Goal: Check status: Check status

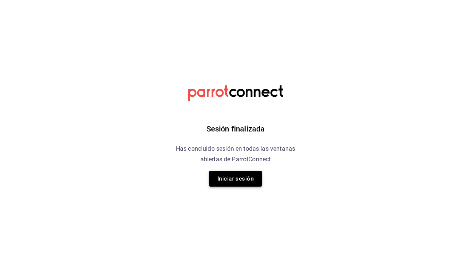
click at [234, 175] on button "Iniciar sesión" at bounding box center [235, 179] width 53 height 16
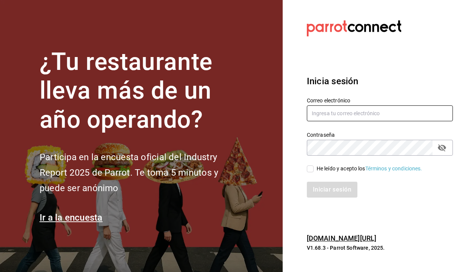
click at [368, 111] on input "text" at bounding box center [380, 113] width 146 height 16
click at [338, 114] on input "text" at bounding box center [380, 113] width 146 height 16
type input "hector.martinez@grupocosteno.com"
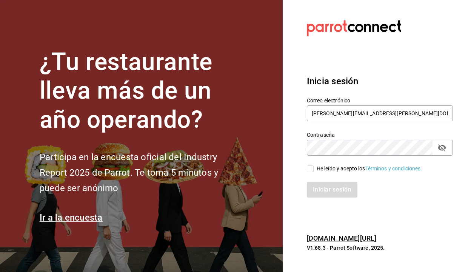
click at [311, 171] on input "He leído y acepto los Términos y condiciones." at bounding box center [310, 168] width 7 height 7
checkbox input "true"
click at [321, 188] on button "Iniciar sesión" at bounding box center [332, 189] width 51 height 16
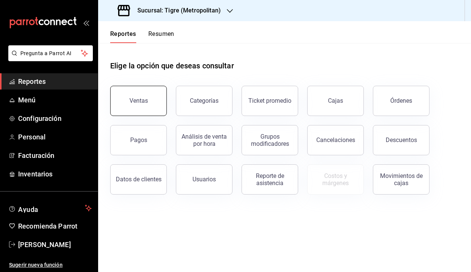
click at [160, 110] on button "Ventas" at bounding box center [138, 101] width 57 height 30
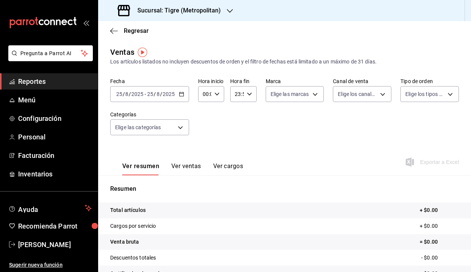
click at [182, 95] on icon "button" at bounding box center [181, 93] width 5 height 5
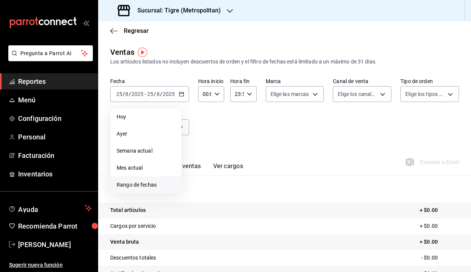
click at [144, 185] on span "Rango de fechas" at bounding box center [146, 185] width 58 height 8
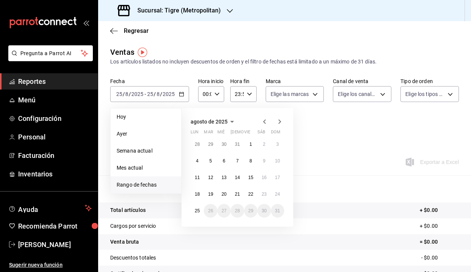
click at [204, 198] on div "28 29 30 31 1 2 3 4 5 6 7 8 9 10 11 12 13 14 15 16 17 18 19 20 21 22 23 24 25 2…" at bounding box center [238, 177] width 94 height 80
click at [201, 197] on button "18" at bounding box center [197, 194] width 13 height 14
click at [196, 209] on abbr "25" at bounding box center [197, 210] width 5 height 5
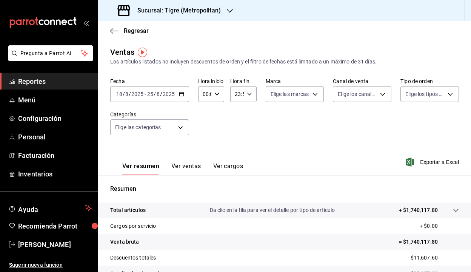
click at [183, 95] on icon "button" at bounding box center [181, 93] width 5 height 5
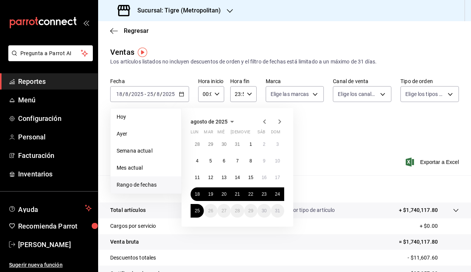
click at [321, 170] on div "Ver resumen Ver ventas Ver cargos Exportar a Excel" at bounding box center [284, 159] width 373 height 31
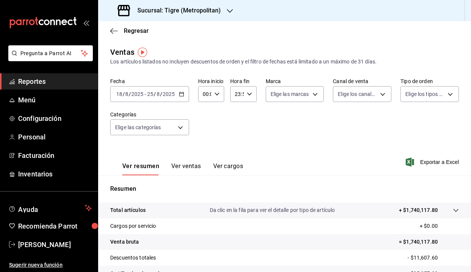
click at [216, 96] on icon "button" at bounding box center [216, 93] width 5 height 5
click at [203, 122] on span "05" at bounding box center [203, 125] width 1 height 6
type input "05:00"
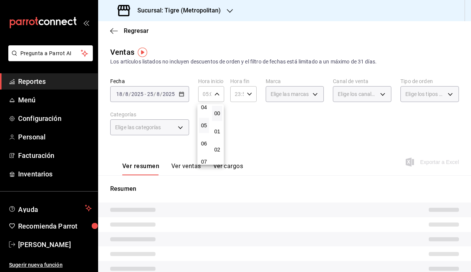
click at [247, 95] on div at bounding box center [235, 136] width 471 height 272
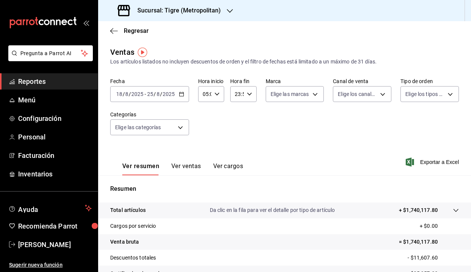
click at [250, 93] on icon "button" at bounding box center [249, 93] width 5 height 5
click at [236, 117] on button "05" at bounding box center [236, 120] width 10 height 15
click at [250, 114] on span "00" at bounding box center [249, 113] width 1 height 6
type input "05:00"
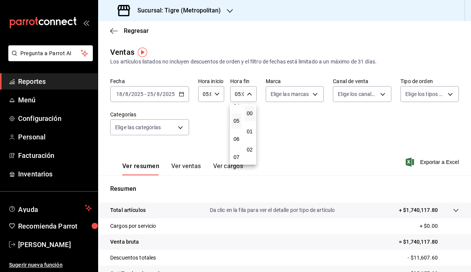
click at [226, 37] on div at bounding box center [235, 136] width 471 height 272
click at [231, 11] on icon "button" at bounding box center [230, 11] width 6 height 6
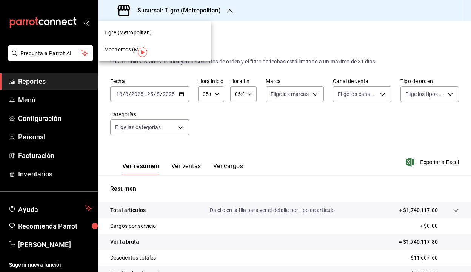
click at [183, 54] on div "Mochomos (Mty)" at bounding box center [154, 49] width 113 height 17
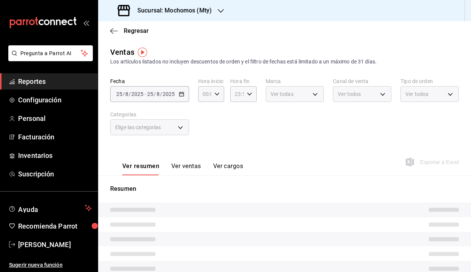
type input "05:00"
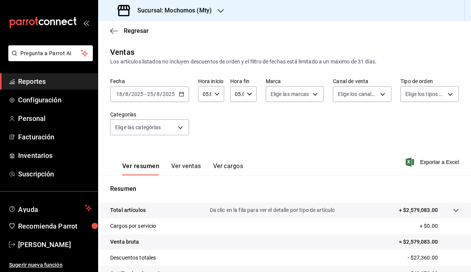
scroll to position [90, 0]
